Goal: Find specific page/section: Find specific page/section

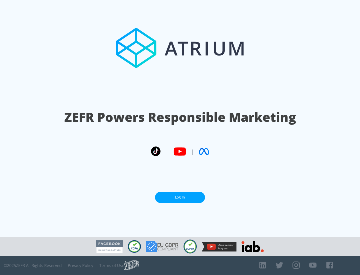
click at [180, 197] on link "Log In" at bounding box center [180, 197] width 50 height 11
